Goal: Transaction & Acquisition: Purchase product/service

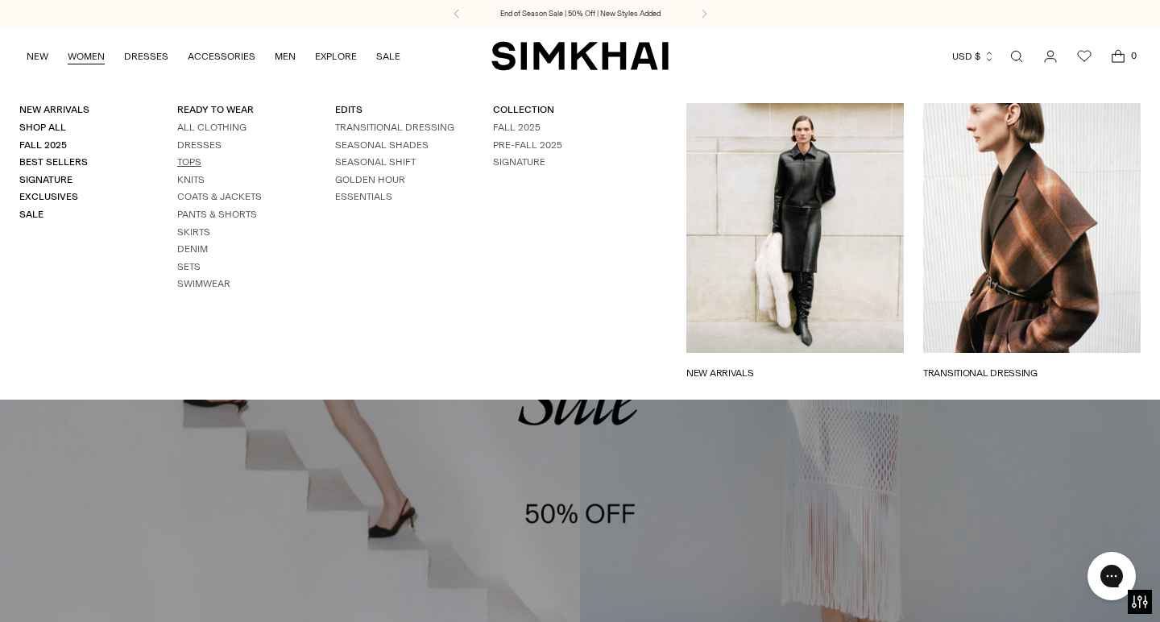
click at [185, 159] on link "Tops" at bounding box center [189, 161] width 24 height 11
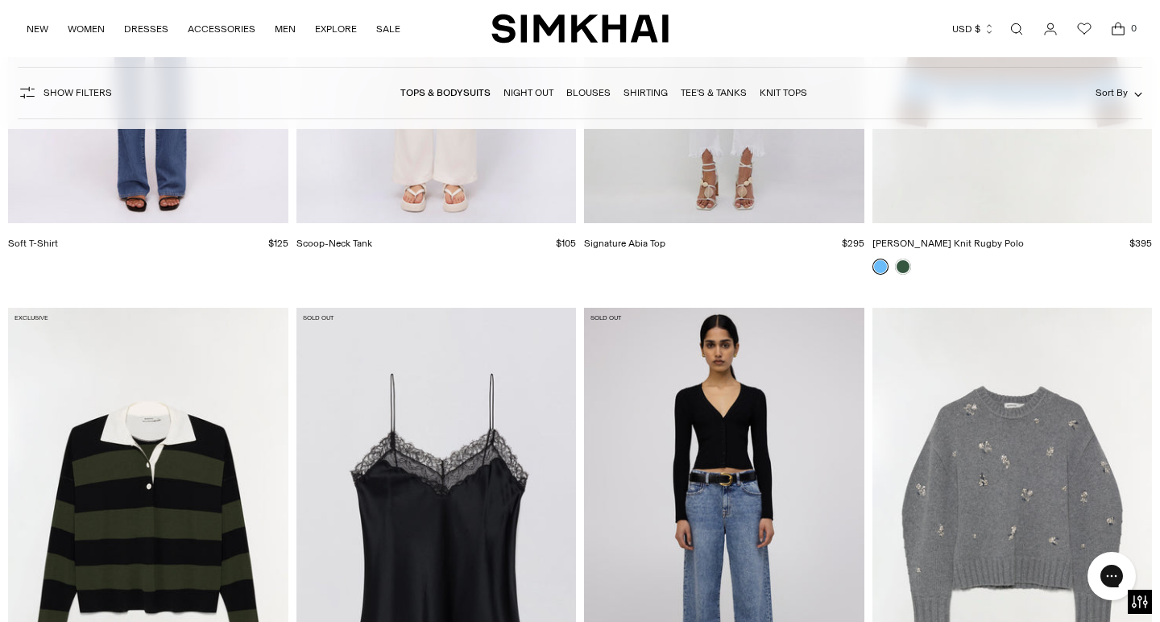
scroll to position [13945, 0]
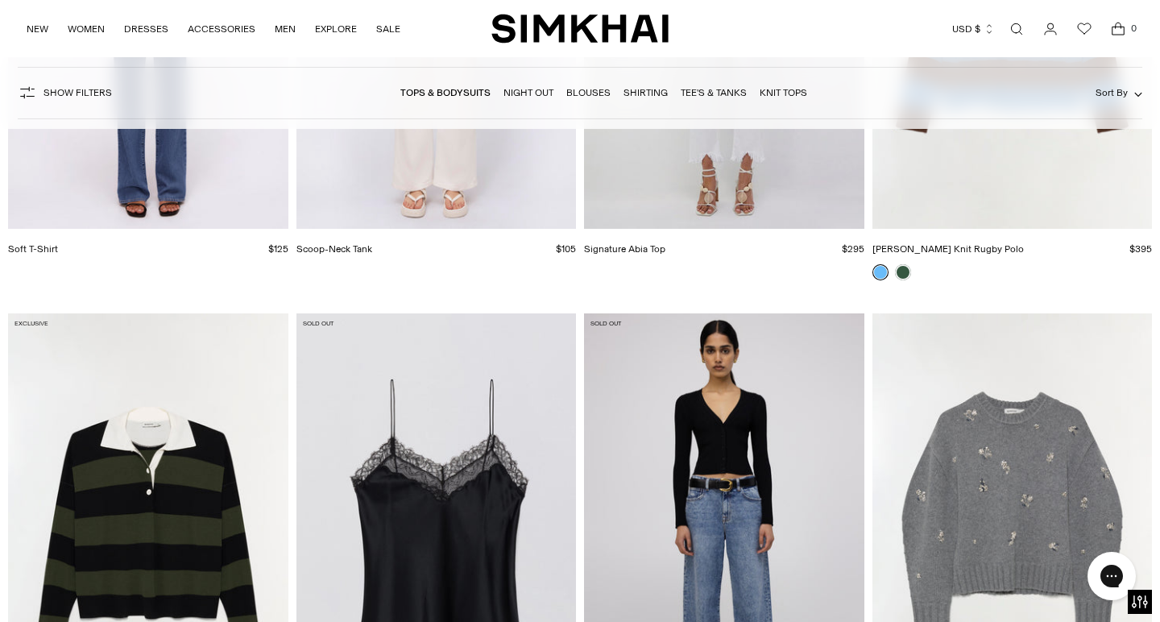
click at [581, 94] on link "Blouses" at bounding box center [588, 92] width 44 height 11
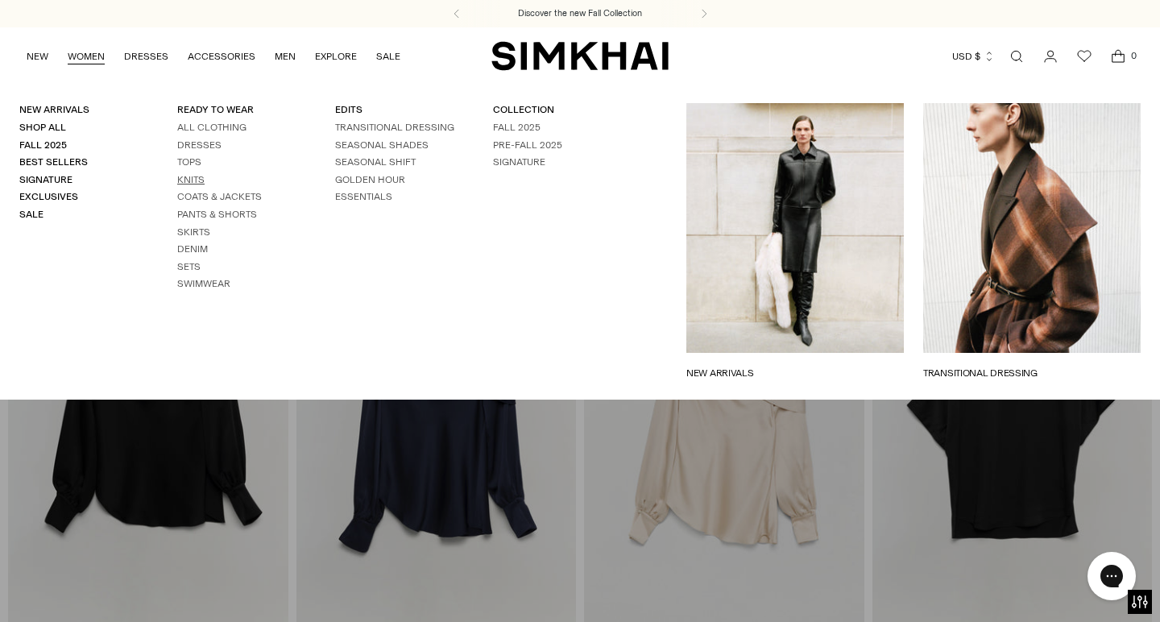
click at [186, 174] on link "Knits" at bounding box center [190, 179] width 27 height 11
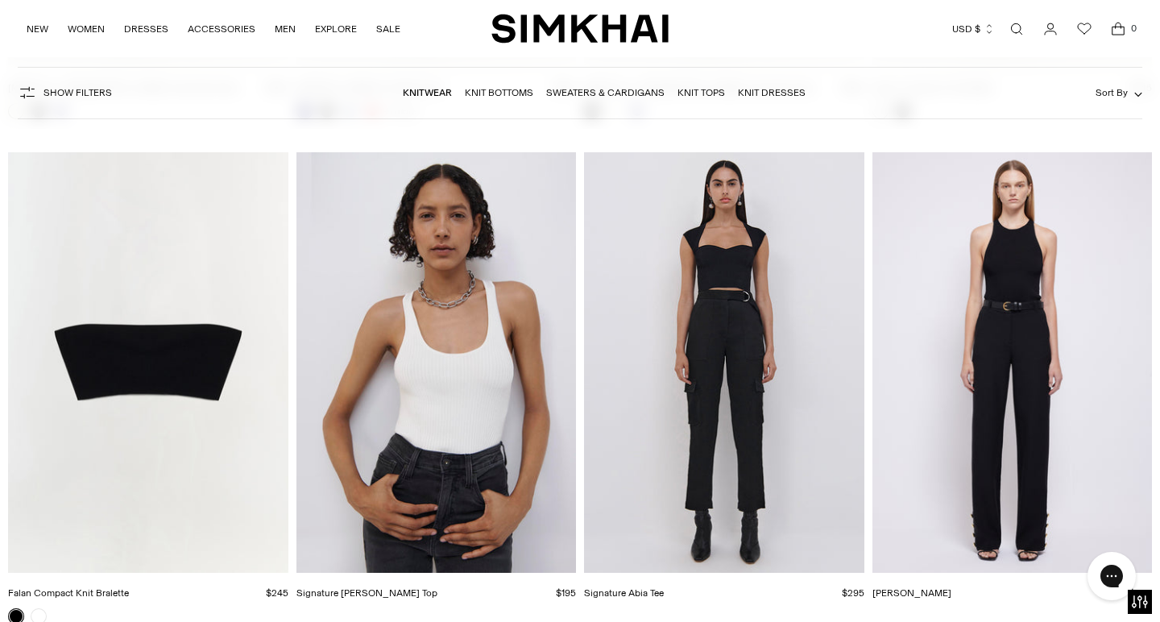
scroll to position [13178, 0]
click at [0, 0] on img "Signature Abia Tee" at bounding box center [0, 0] width 0 height 0
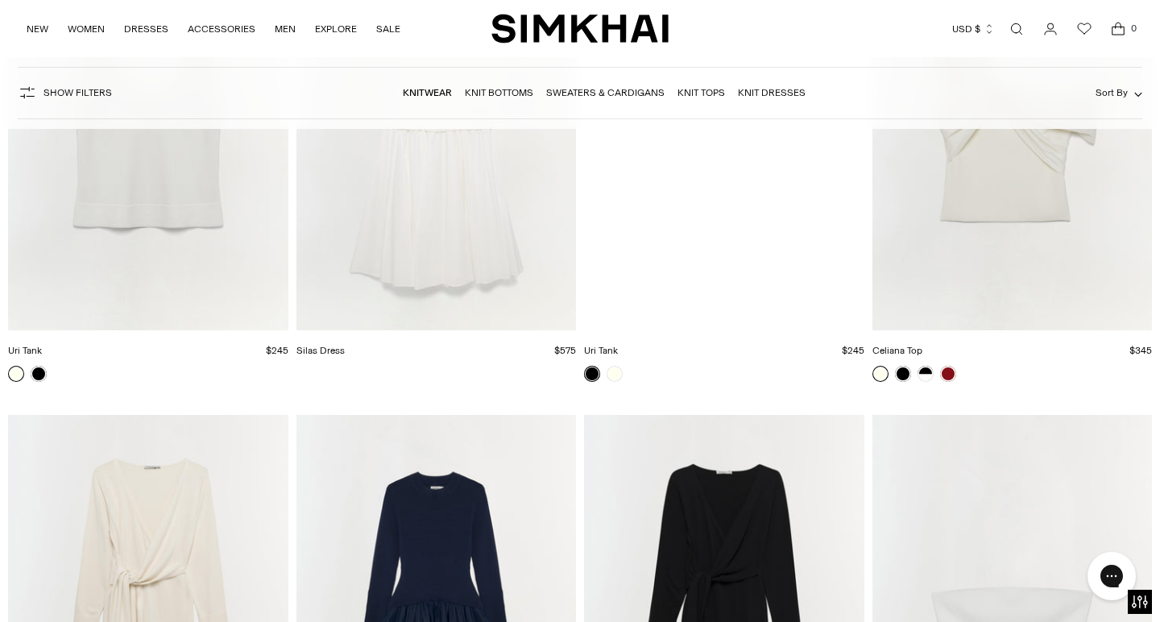
scroll to position [12224, 0]
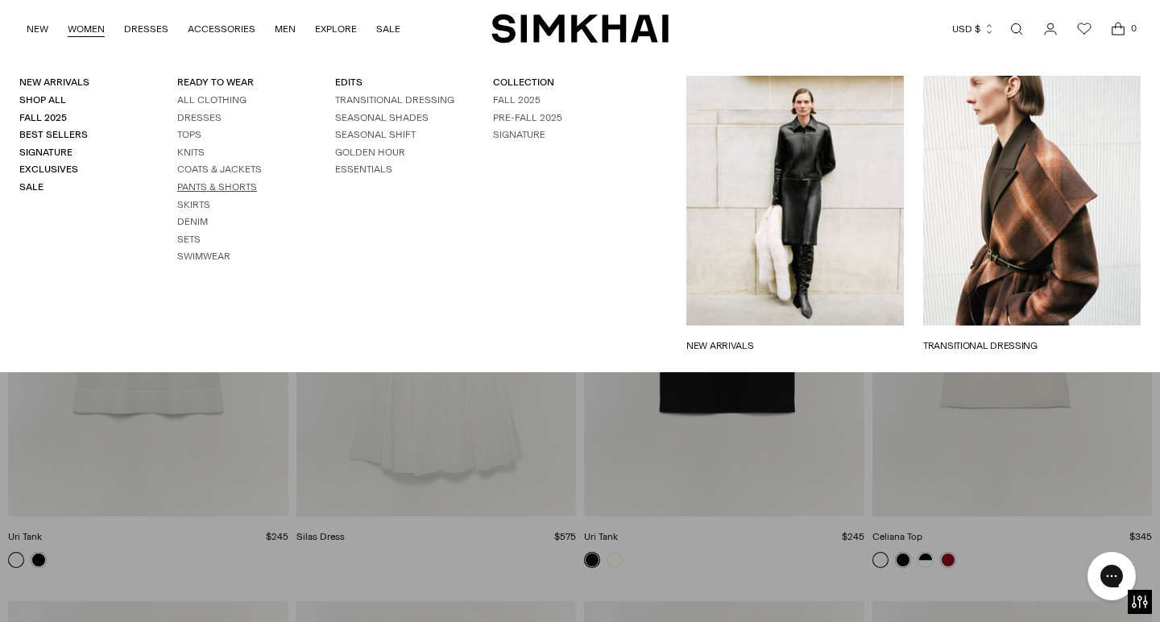
click at [192, 184] on link "Pants & Shorts" at bounding box center [217, 186] width 80 height 11
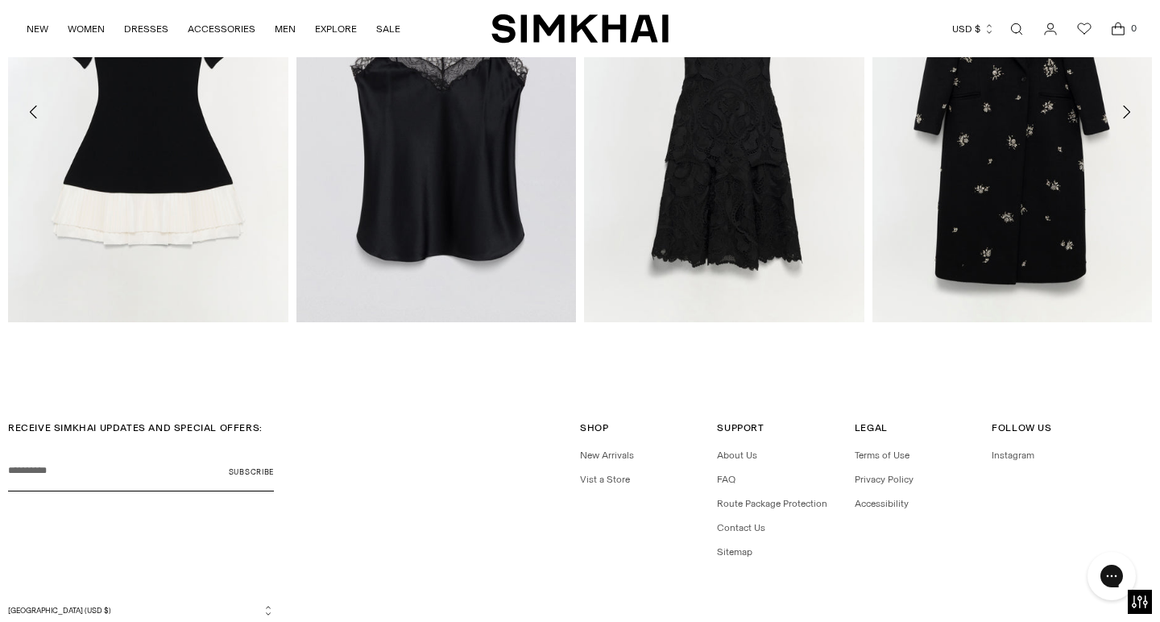
scroll to position [2587, 0]
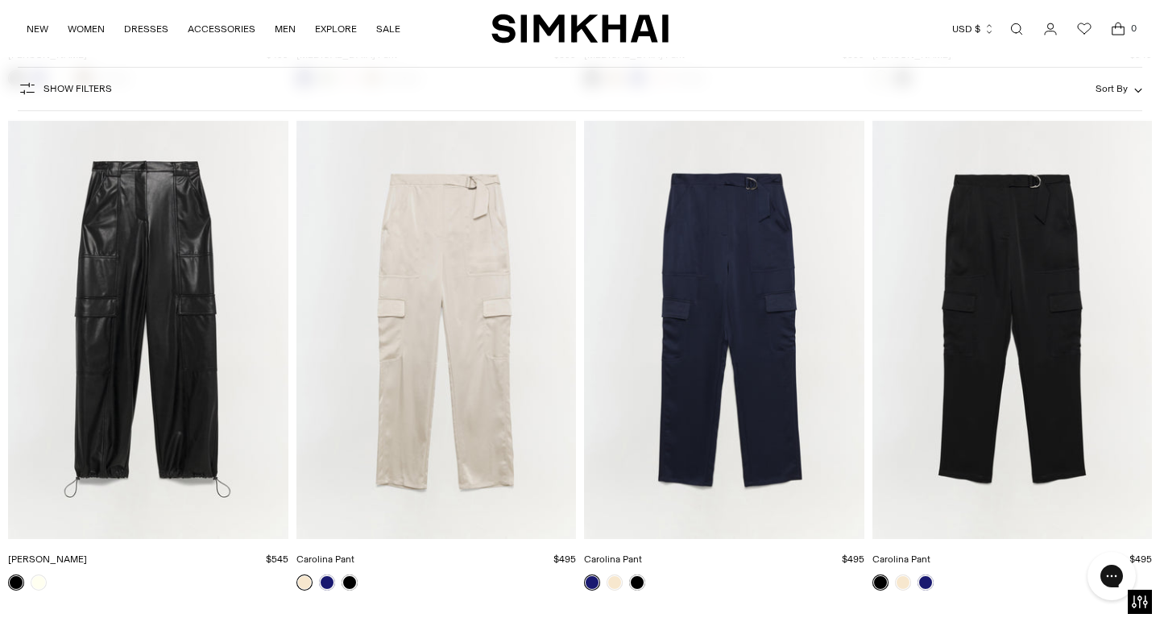
scroll to position [4656, 0]
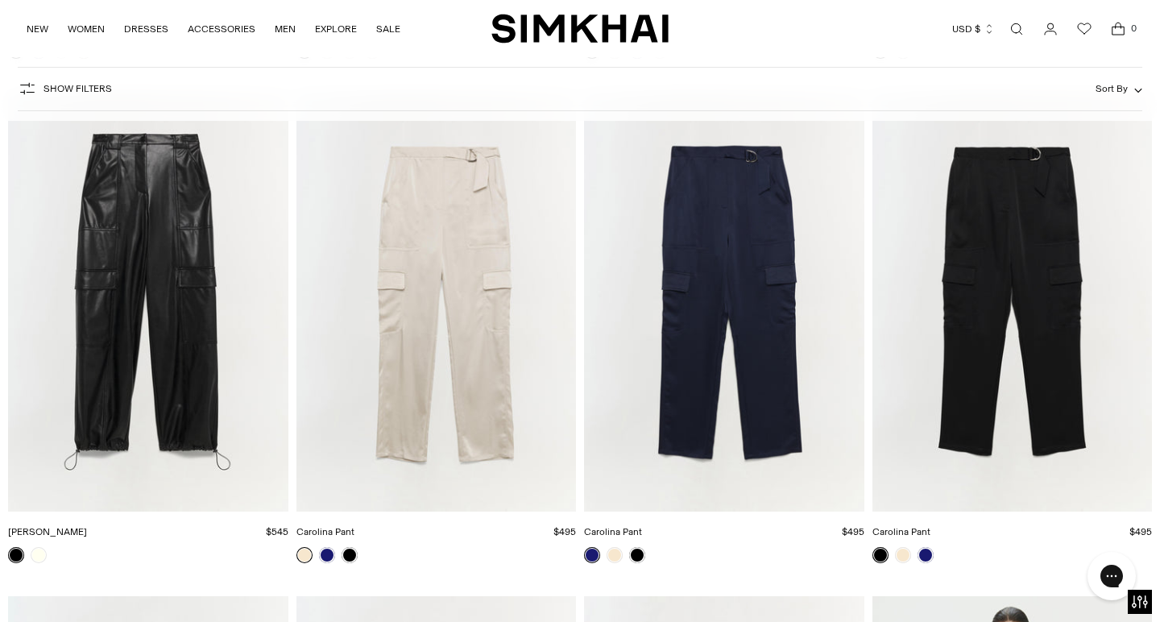
click at [0, 0] on img "Carolina Pant" at bounding box center [0, 0] width 0 height 0
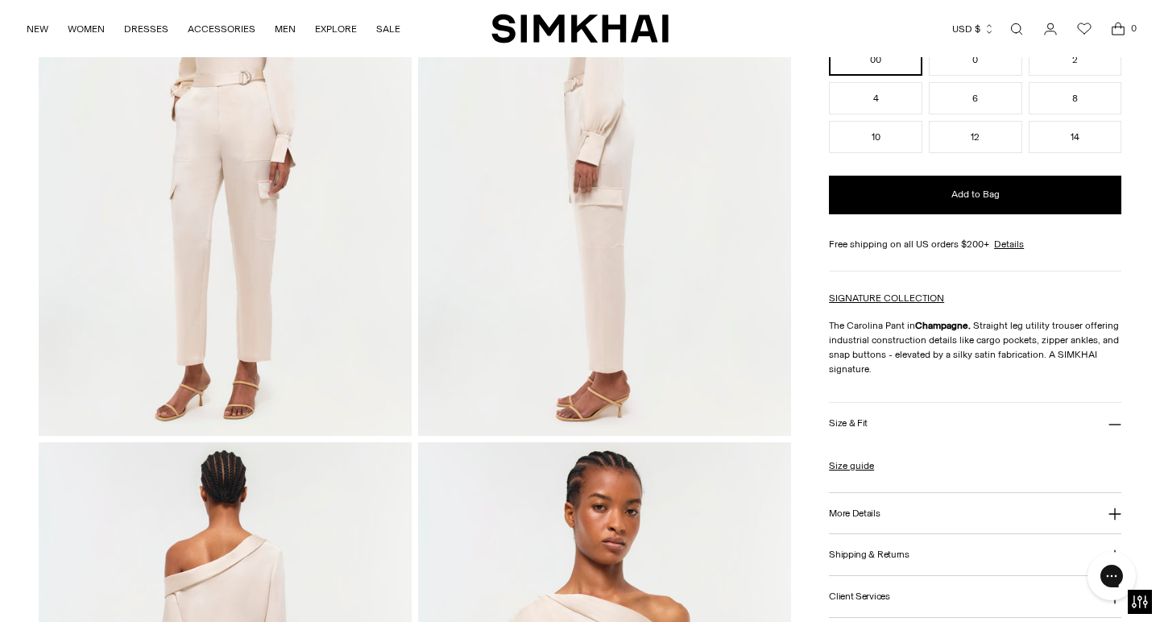
scroll to position [243, 0]
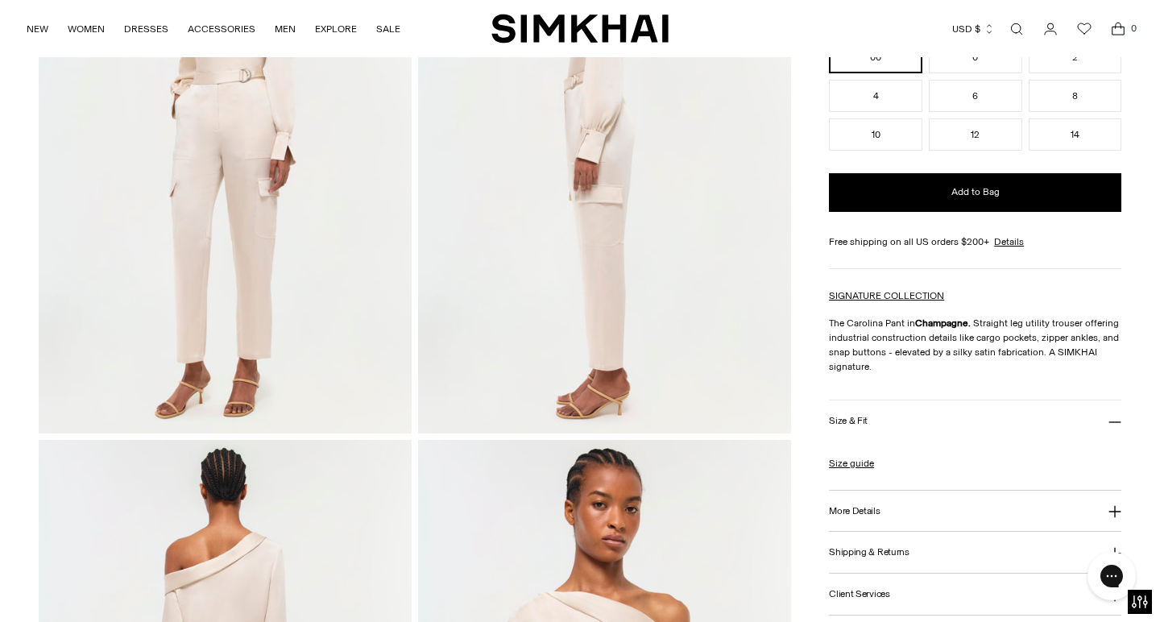
click at [863, 508] on h3 "More Details" at bounding box center [854, 511] width 51 height 10
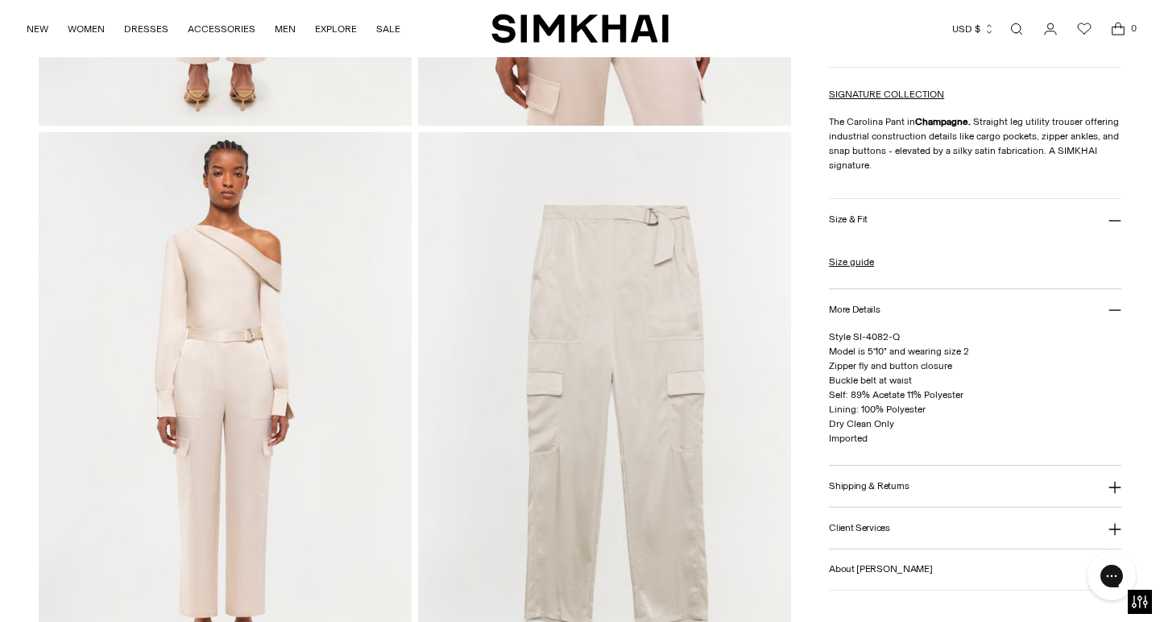
scroll to position [1127, 0]
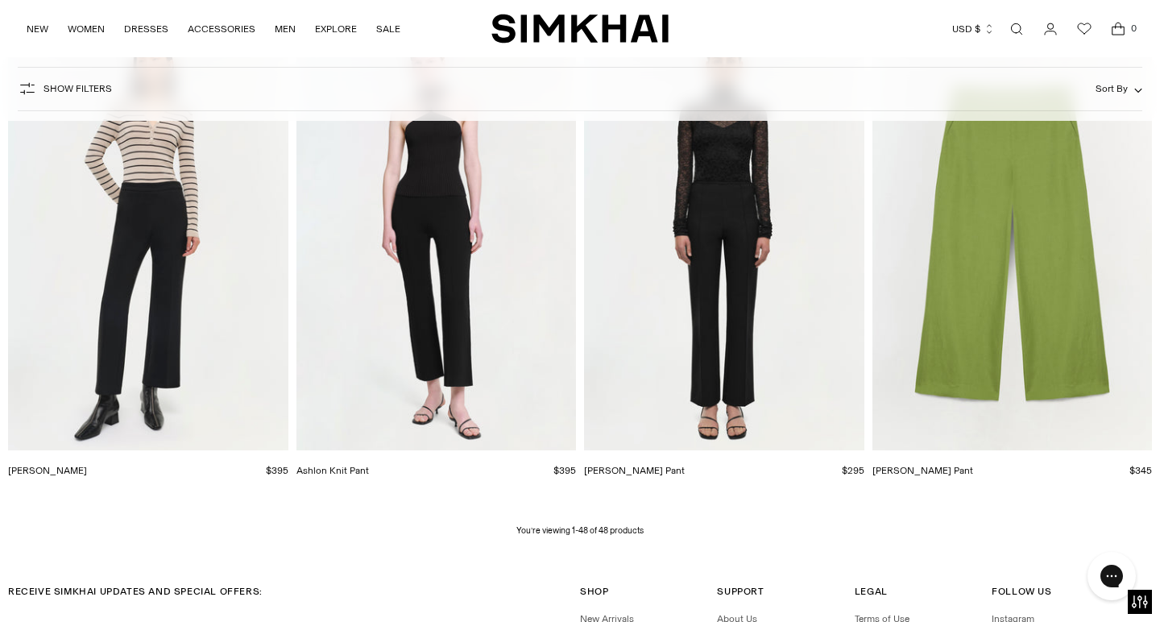
scroll to position [5728, 0]
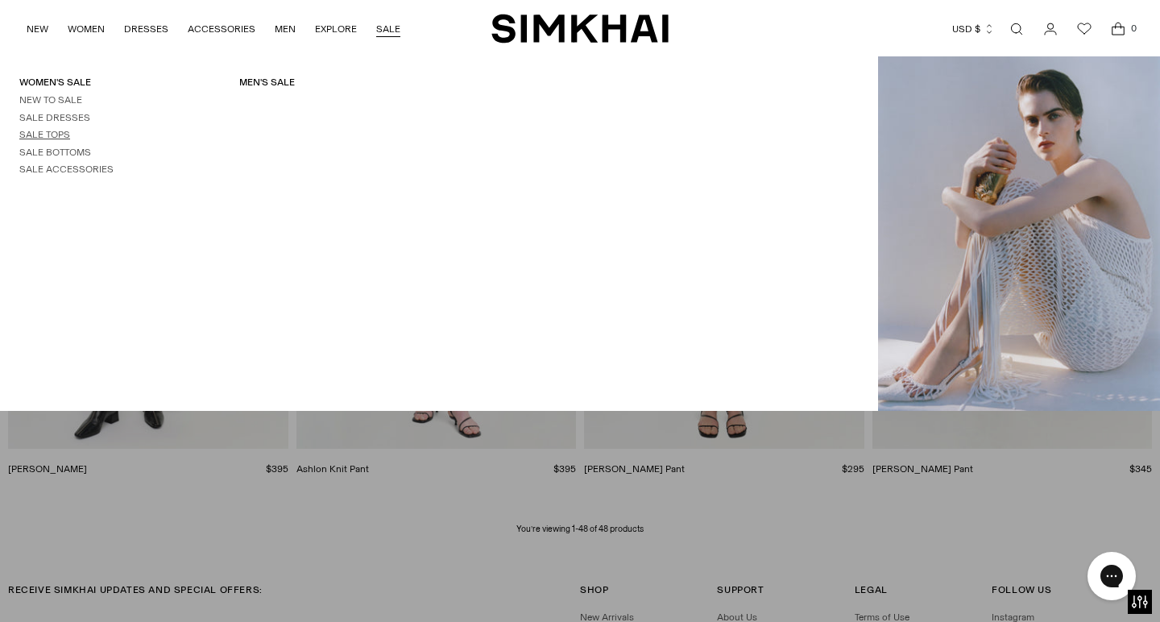
click at [63, 134] on link "Sale Tops" at bounding box center [44, 134] width 51 height 11
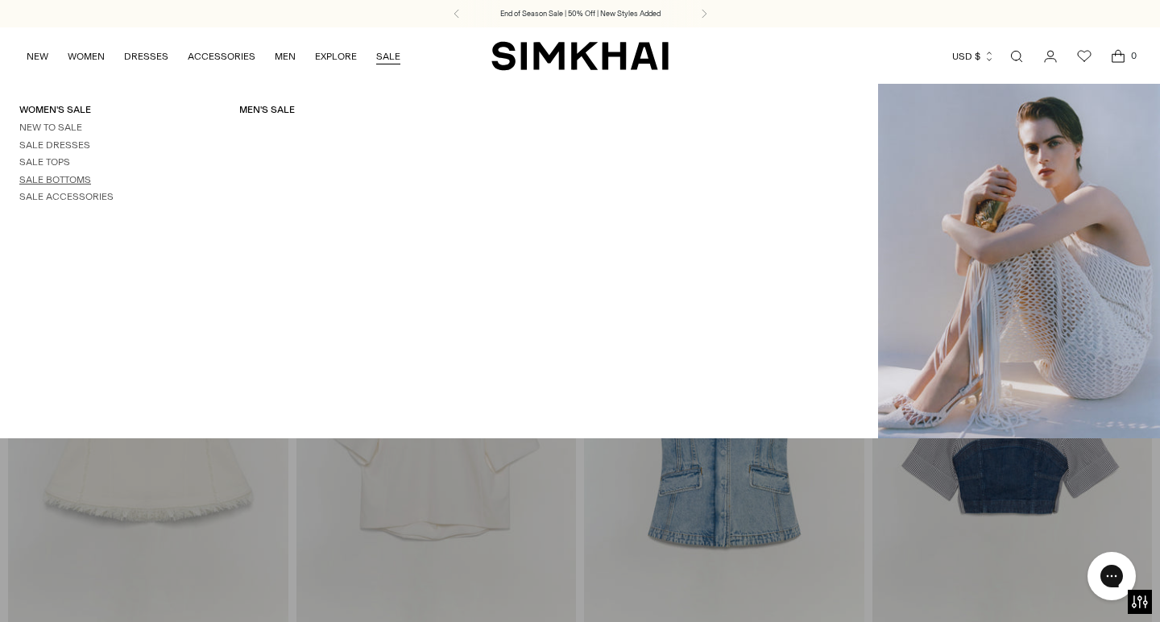
click at [79, 178] on link "Sale Bottoms" at bounding box center [55, 179] width 72 height 11
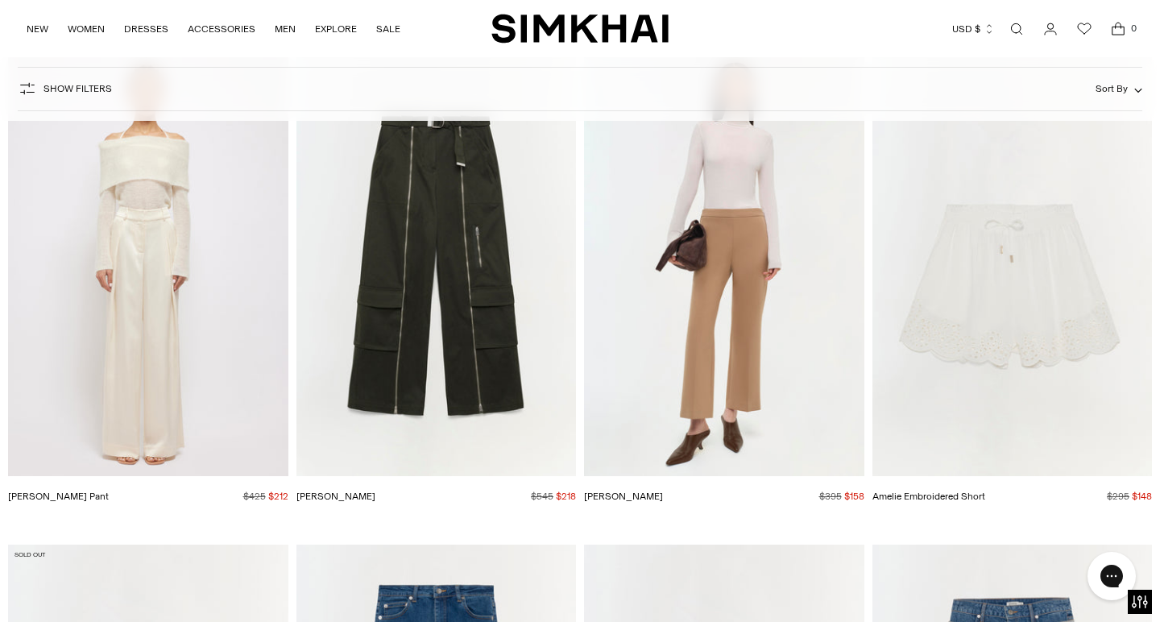
scroll to position [3593, 0]
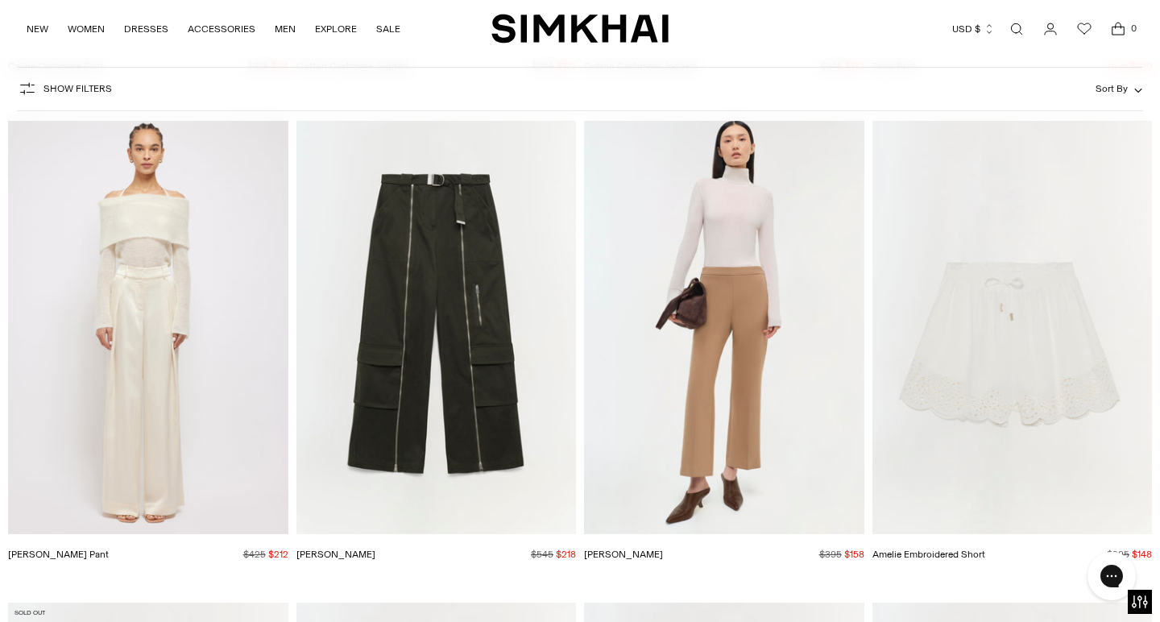
click at [0, 0] on img "Fabiana Pant" at bounding box center [0, 0] width 0 height 0
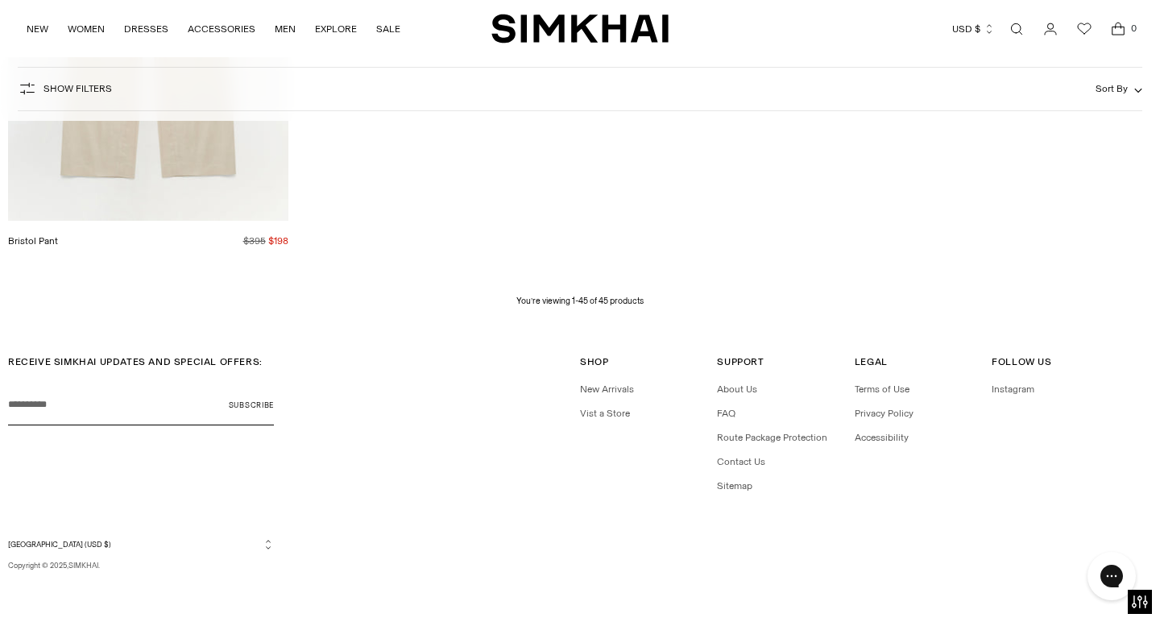
scroll to position [5890, 0]
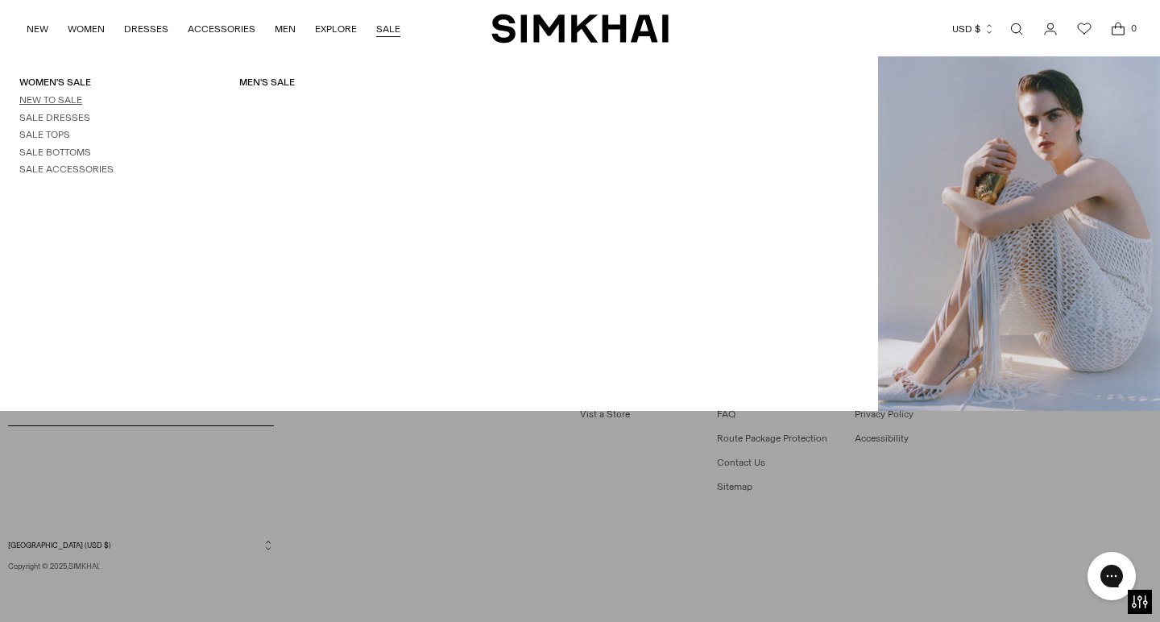
click at [65, 101] on link "New to Sale" at bounding box center [50, 99] width 63 height 11
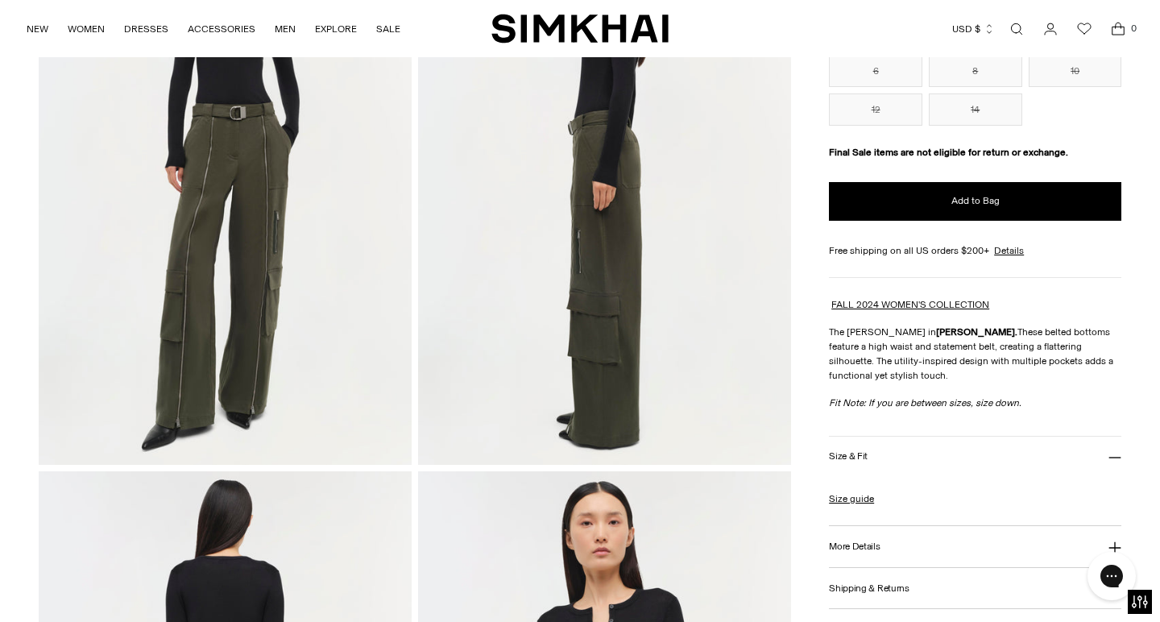
scroll to position [213, 0]
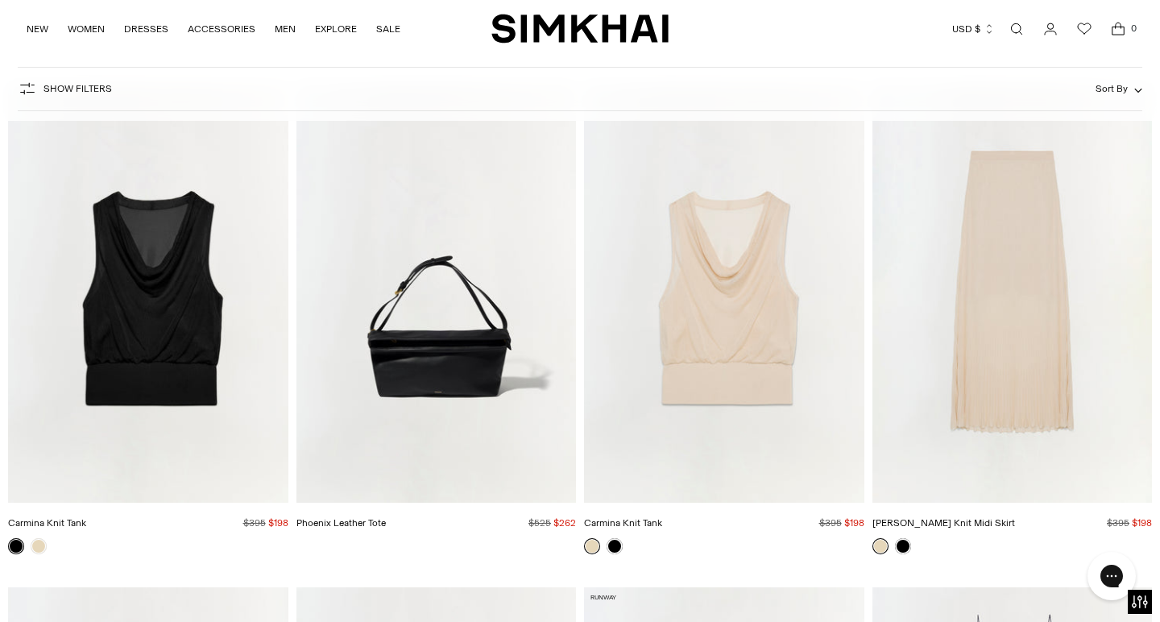
scroll to position [5654, 0]
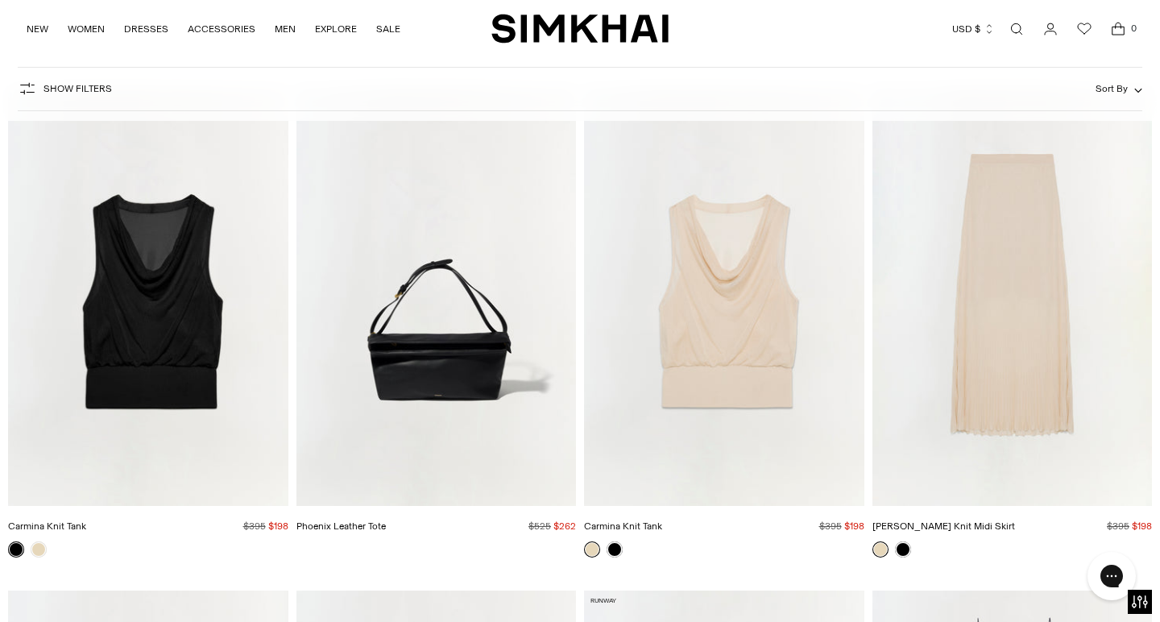
click at [0, 0] on img "Gennie Knit Midi Skirt" at bounding box center [0, 0] width 0 height 0
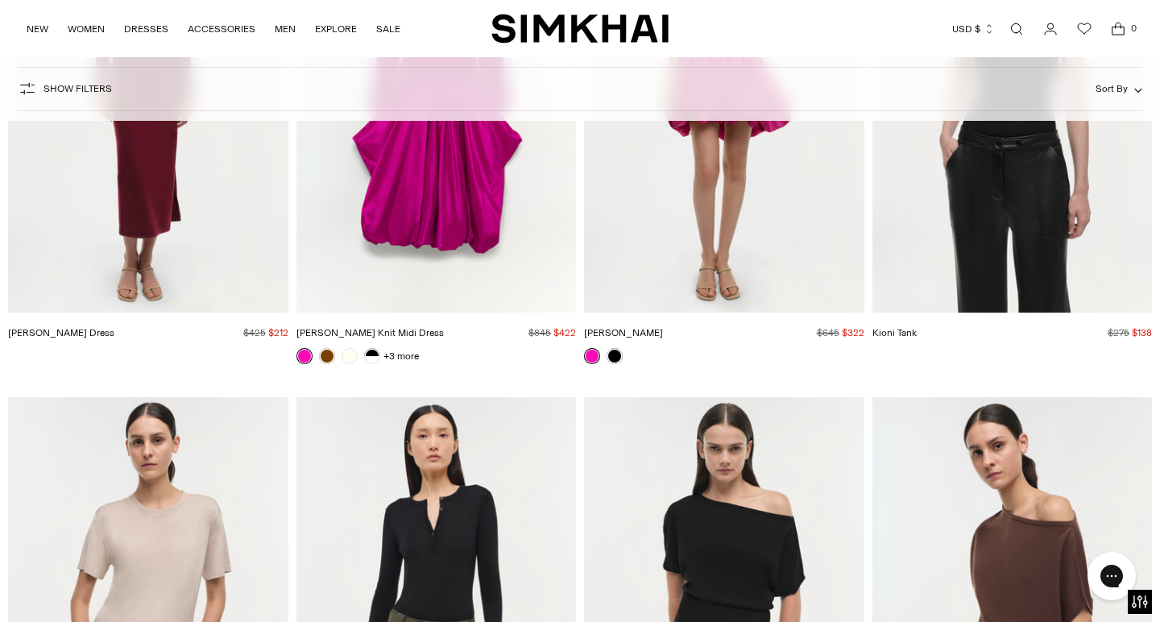
scroll to position [23732, 0]
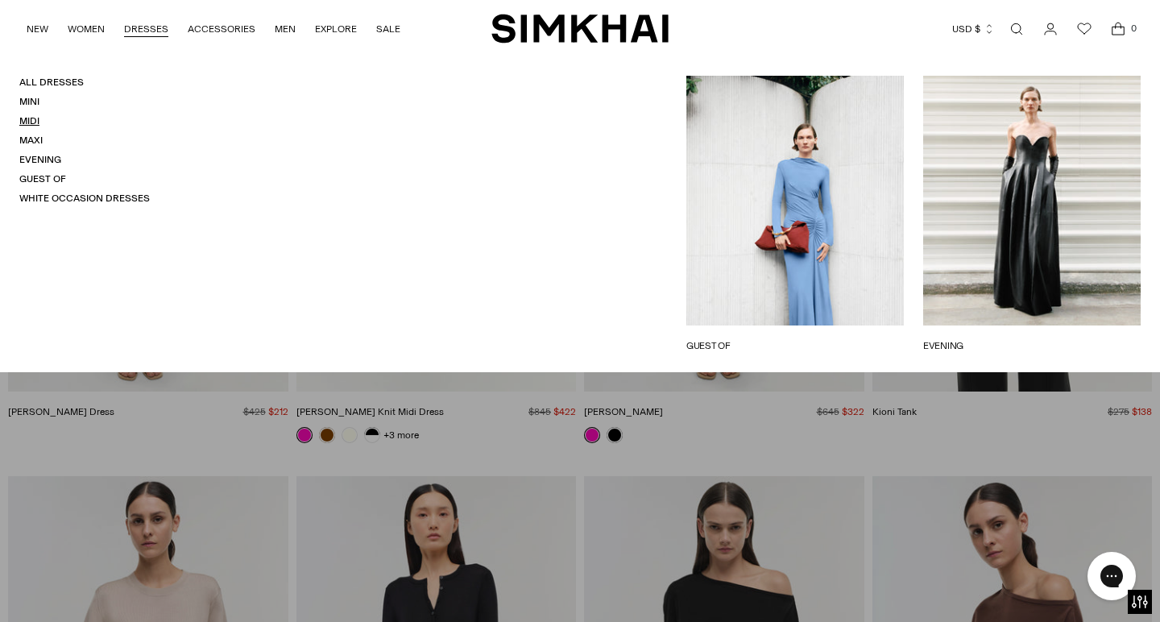
click at [35, 116] on link "Midi" at bounding box center [29, 120] width 20 height 11
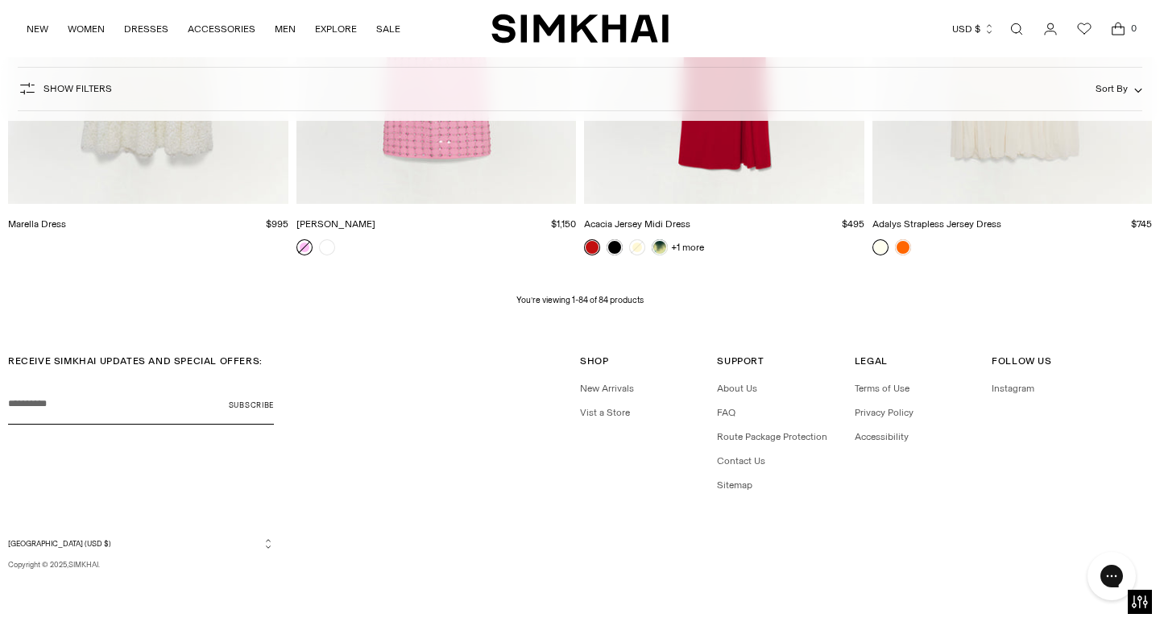
scroll to position [10511, 0]
